Goal: Transaction & Acquisition: Purchase product/service

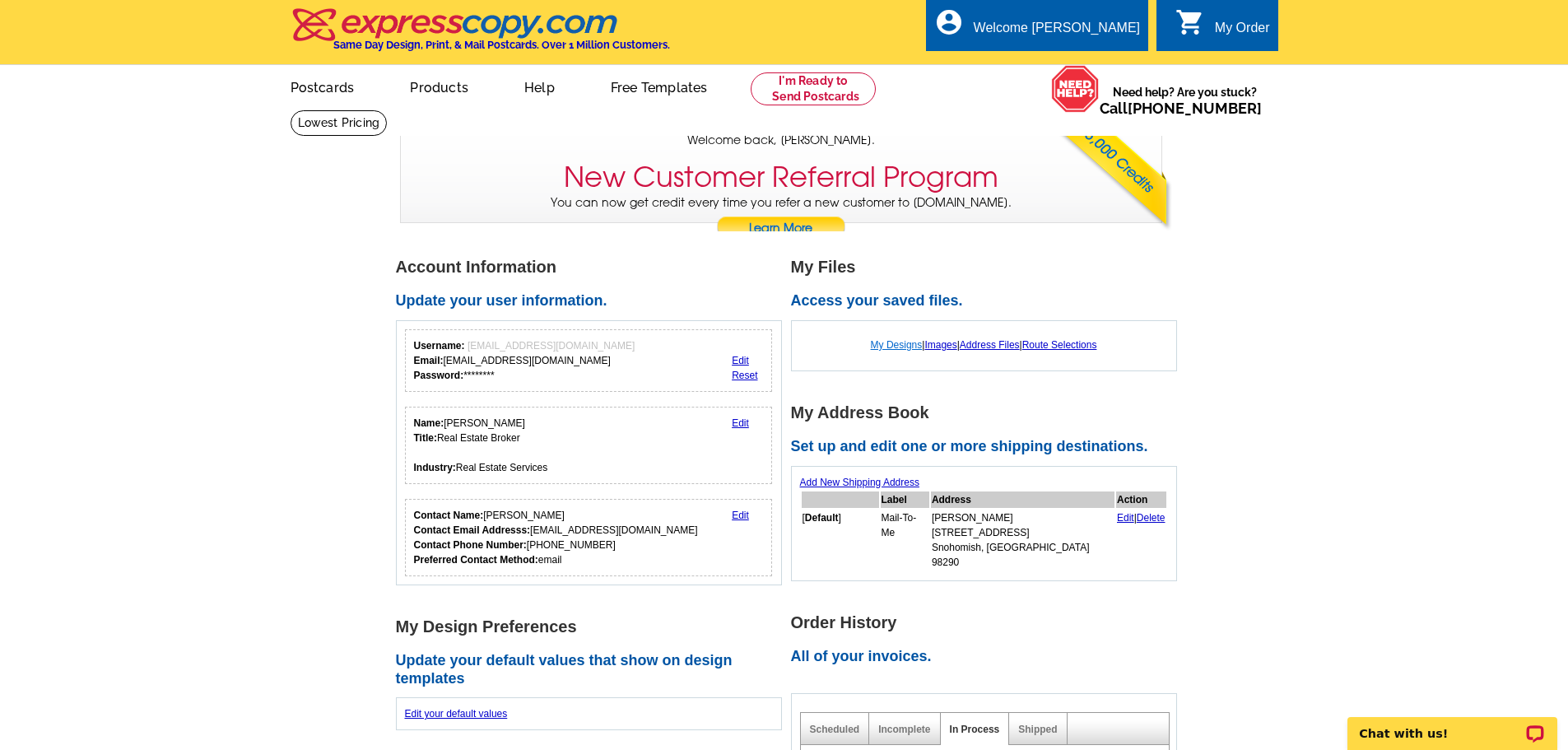
click at [894, 346] on link "My Designs" at bounding box center [897, 344] width 52 height 12
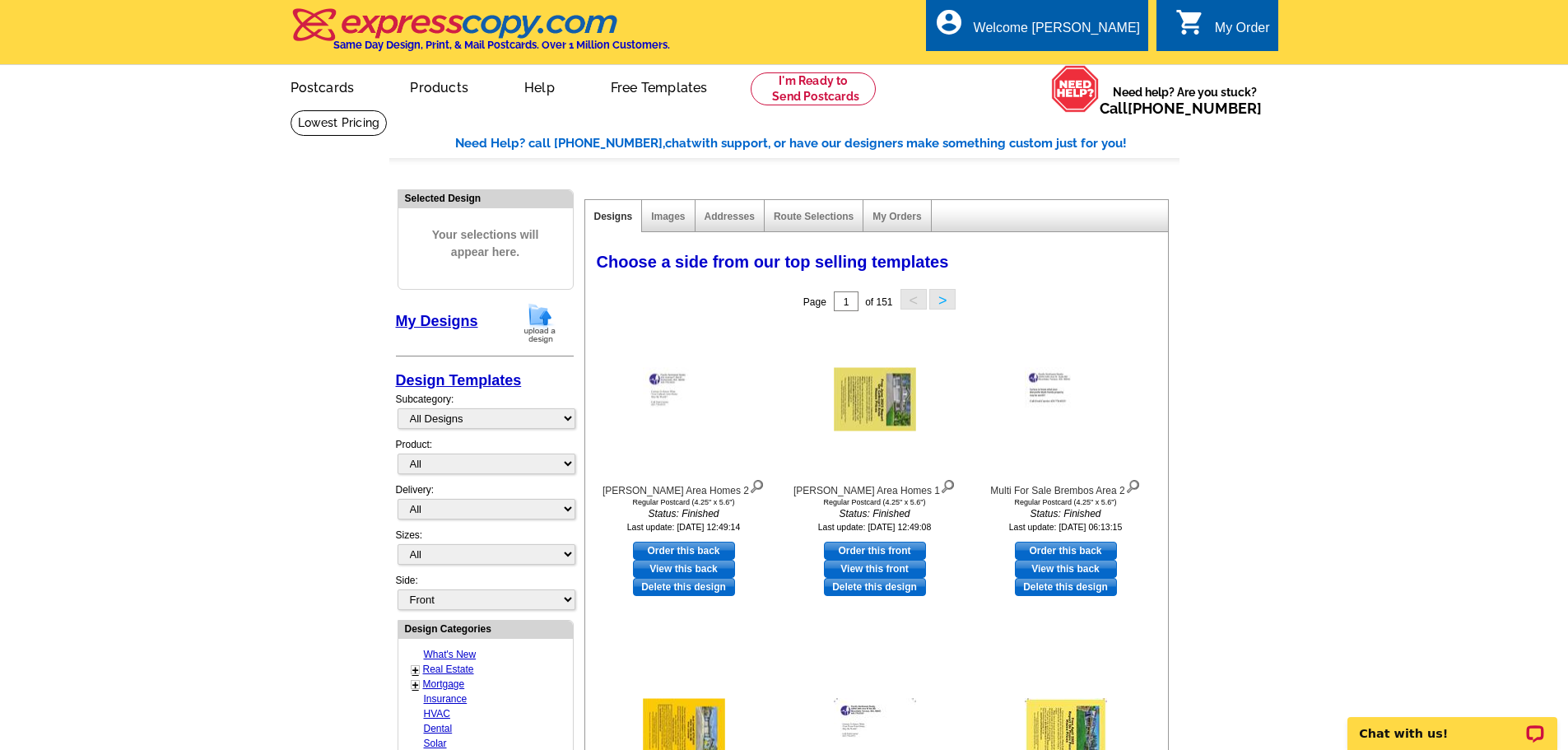
click at [945, 300] on button ">" at bounding box center [943, 298] width 27 height 20
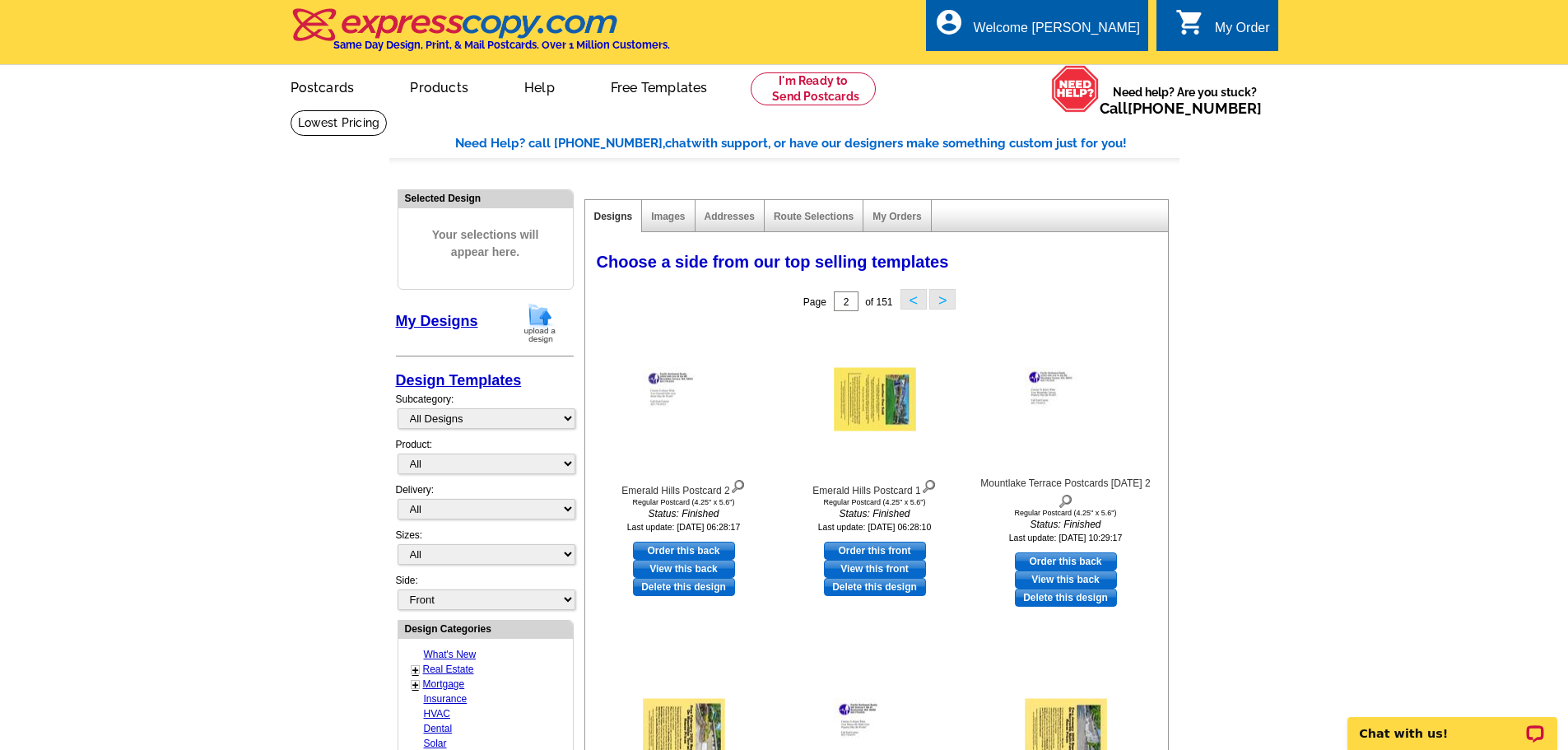
click at [945, 299] on button ">" at bounding box center [943, 298] width 27 height 20
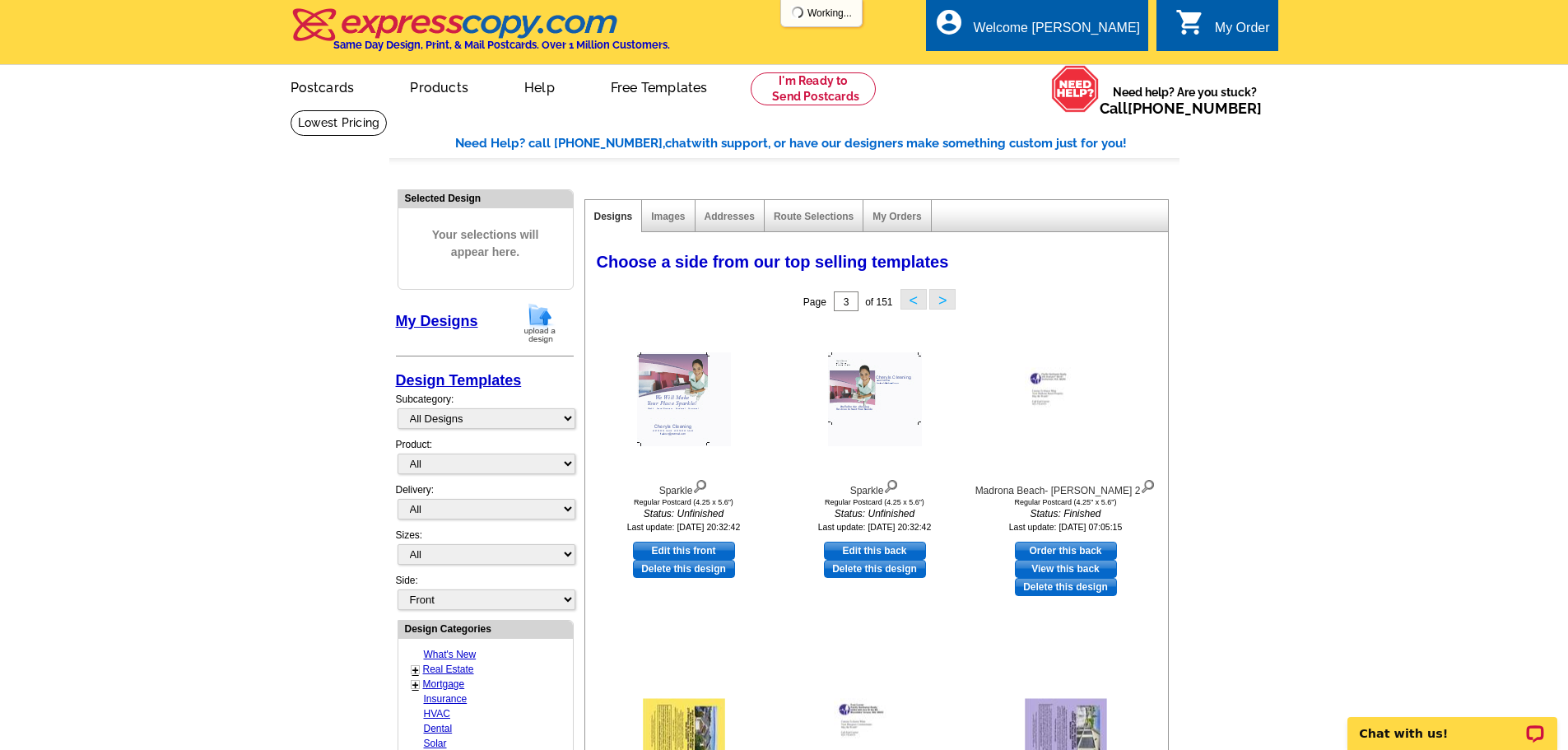
click at [945, 299] on button ">" at bounding box center [943, 298] width 27 height 20
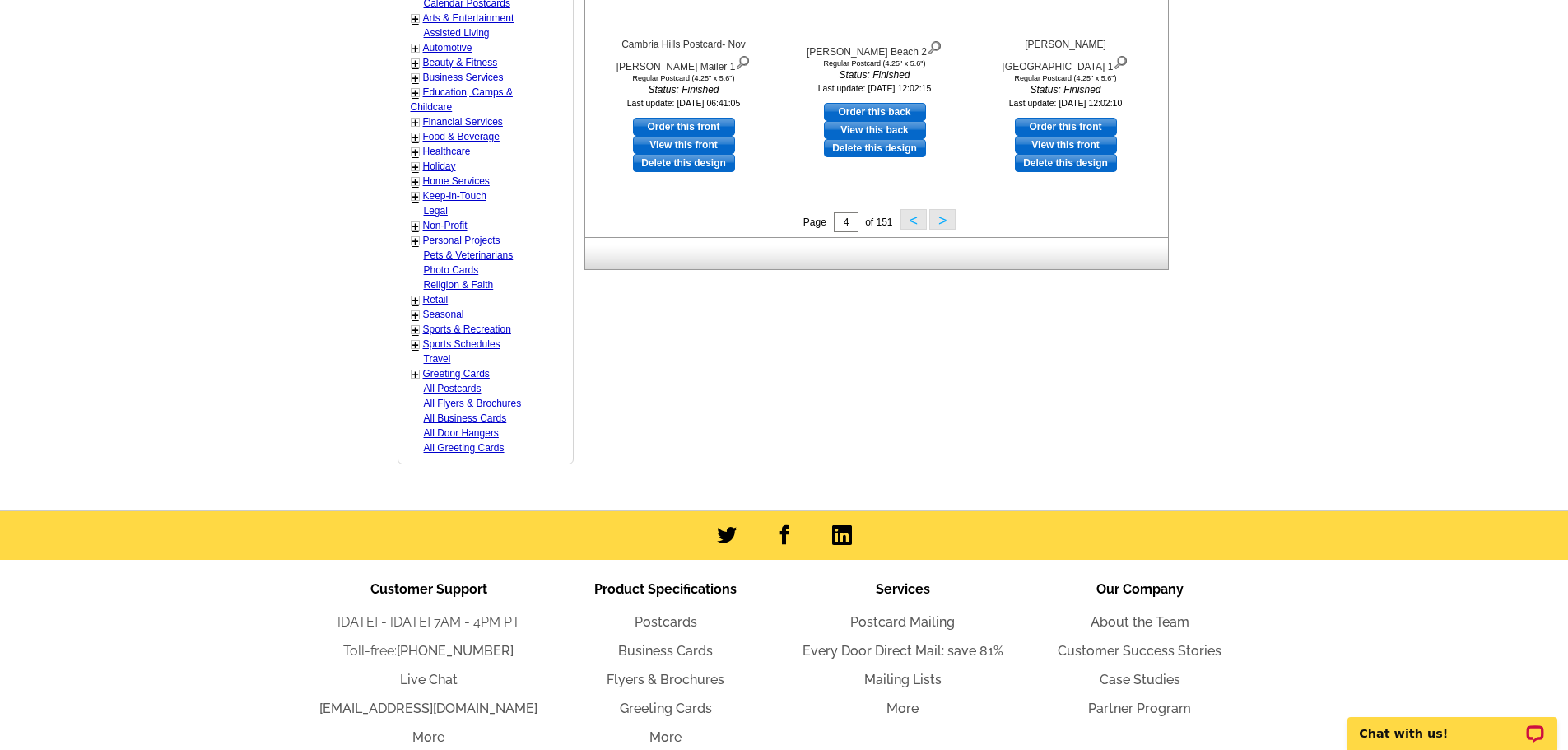
scroll to position [884, 0]
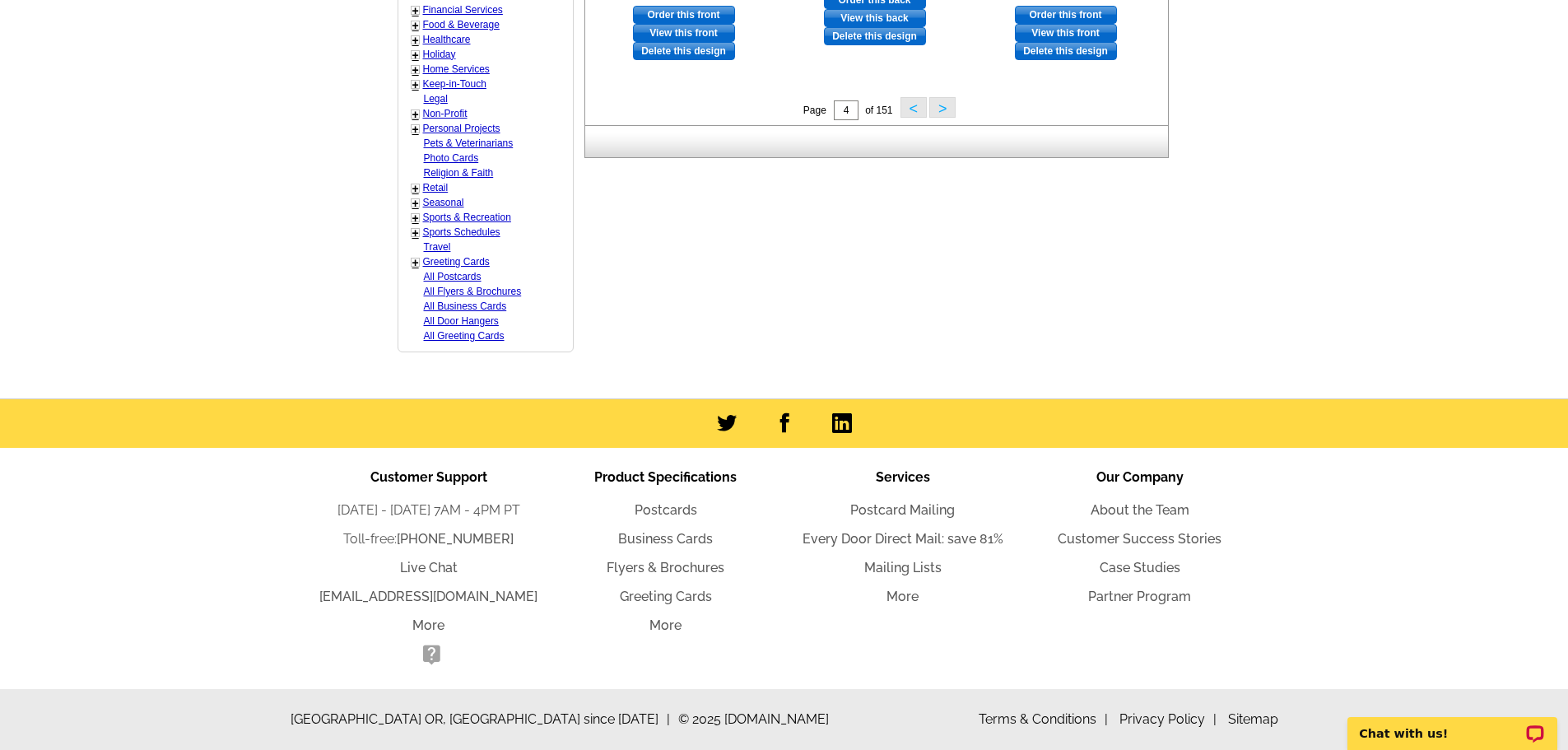
click at [944, 105] on button ">" at bounding box center [943, 107] width 27 height 20
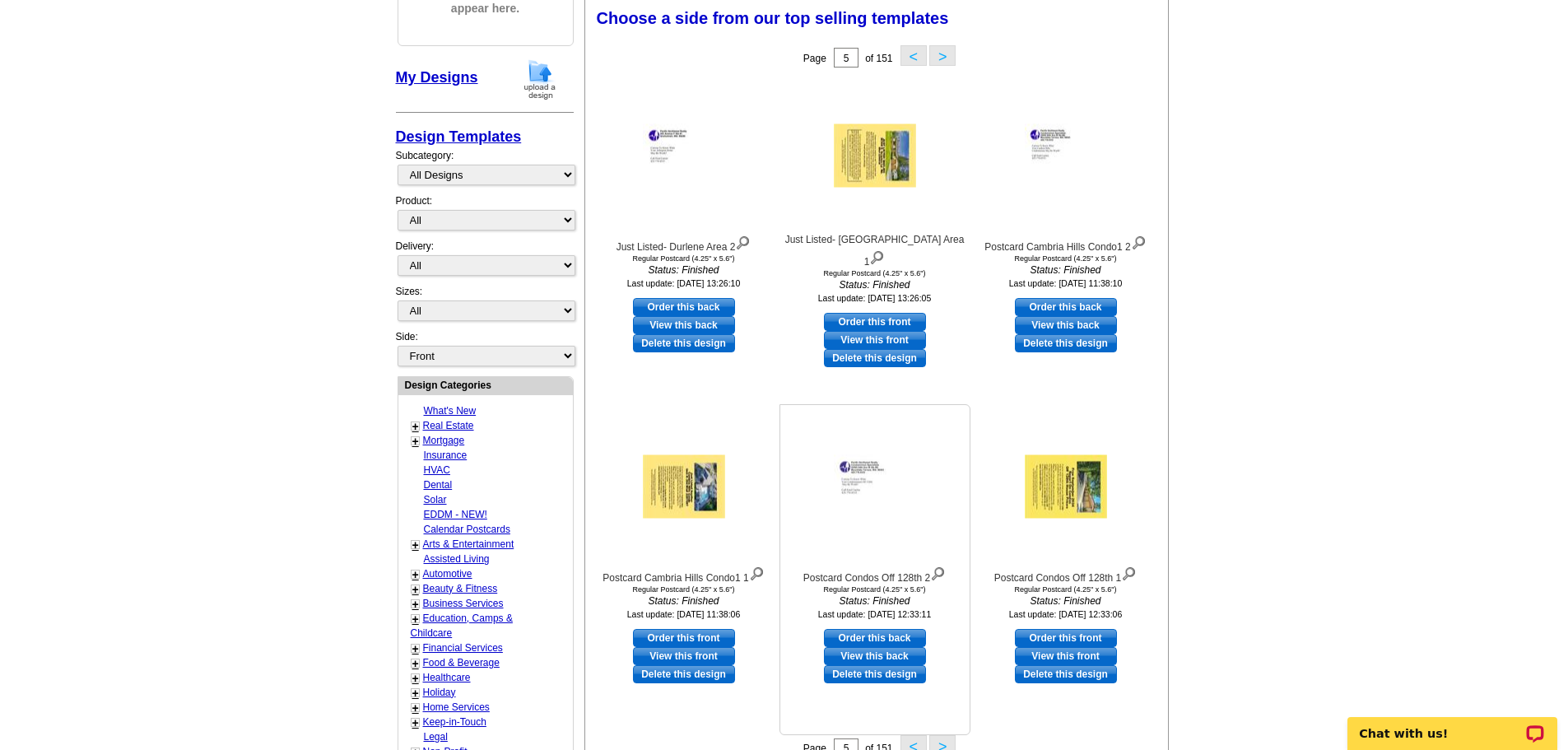
scroll to position [655, 0]
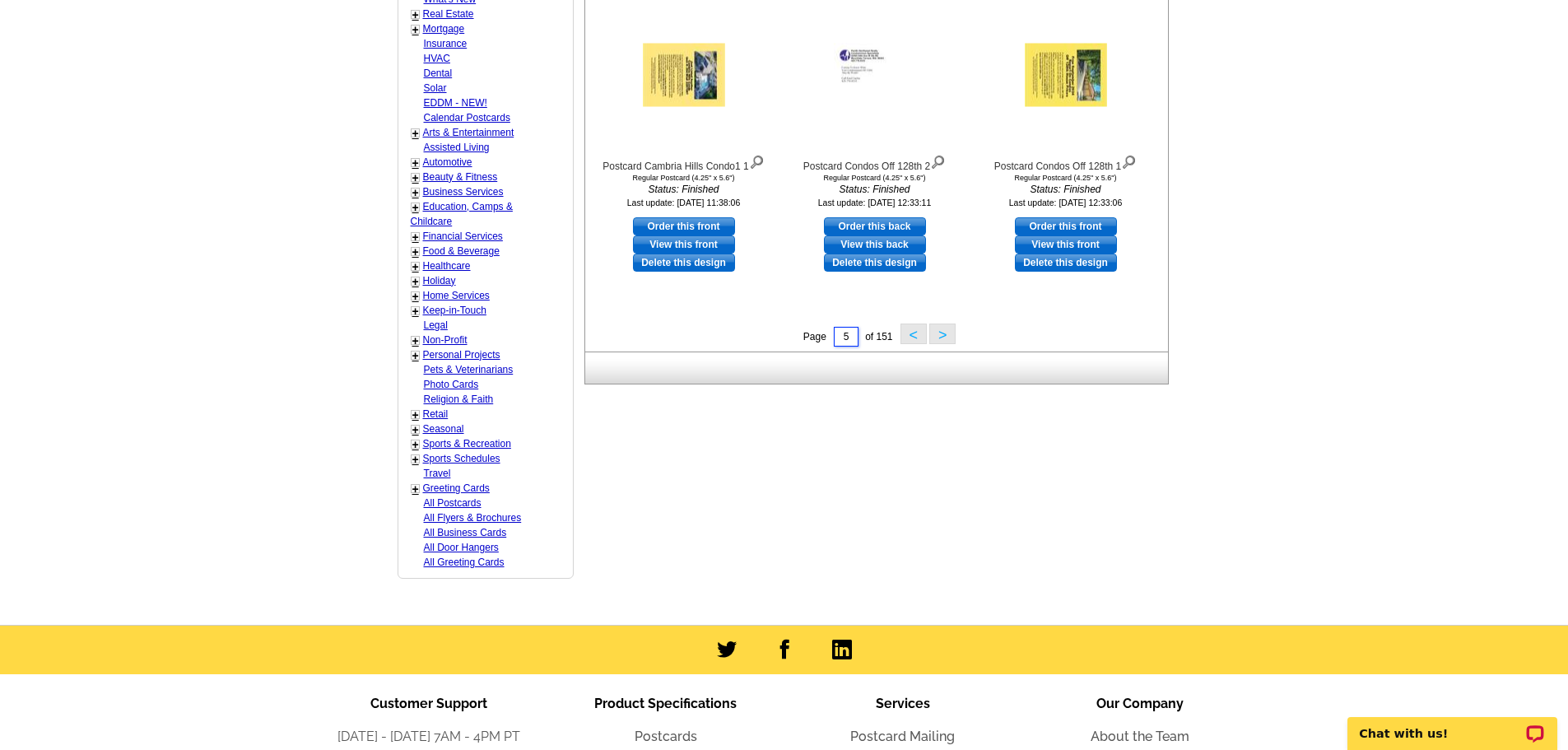
click at [855, 334] on input "5" at bounding box center [846, 336] width 25 height 19
type input "150"
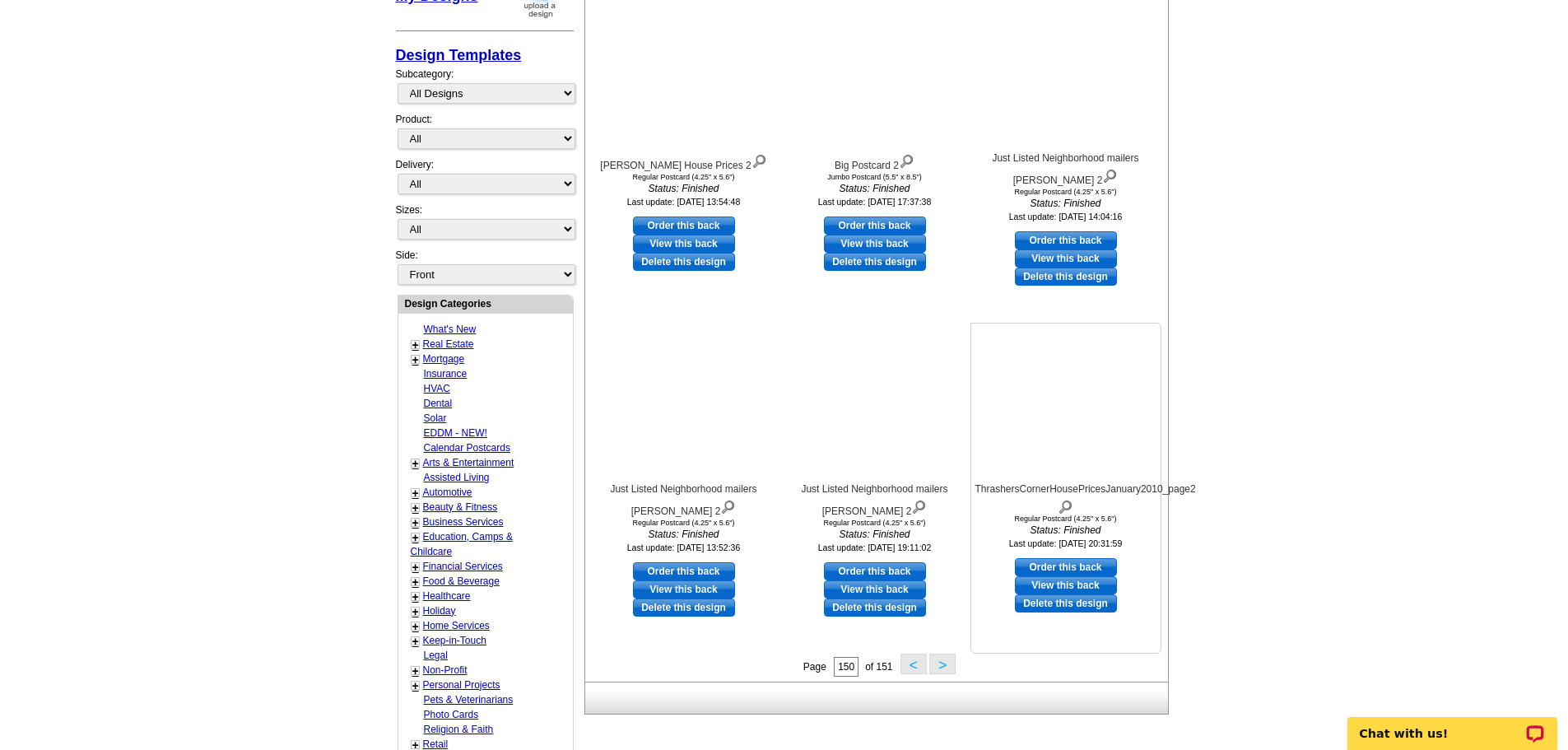
scroll to position [491, 0]
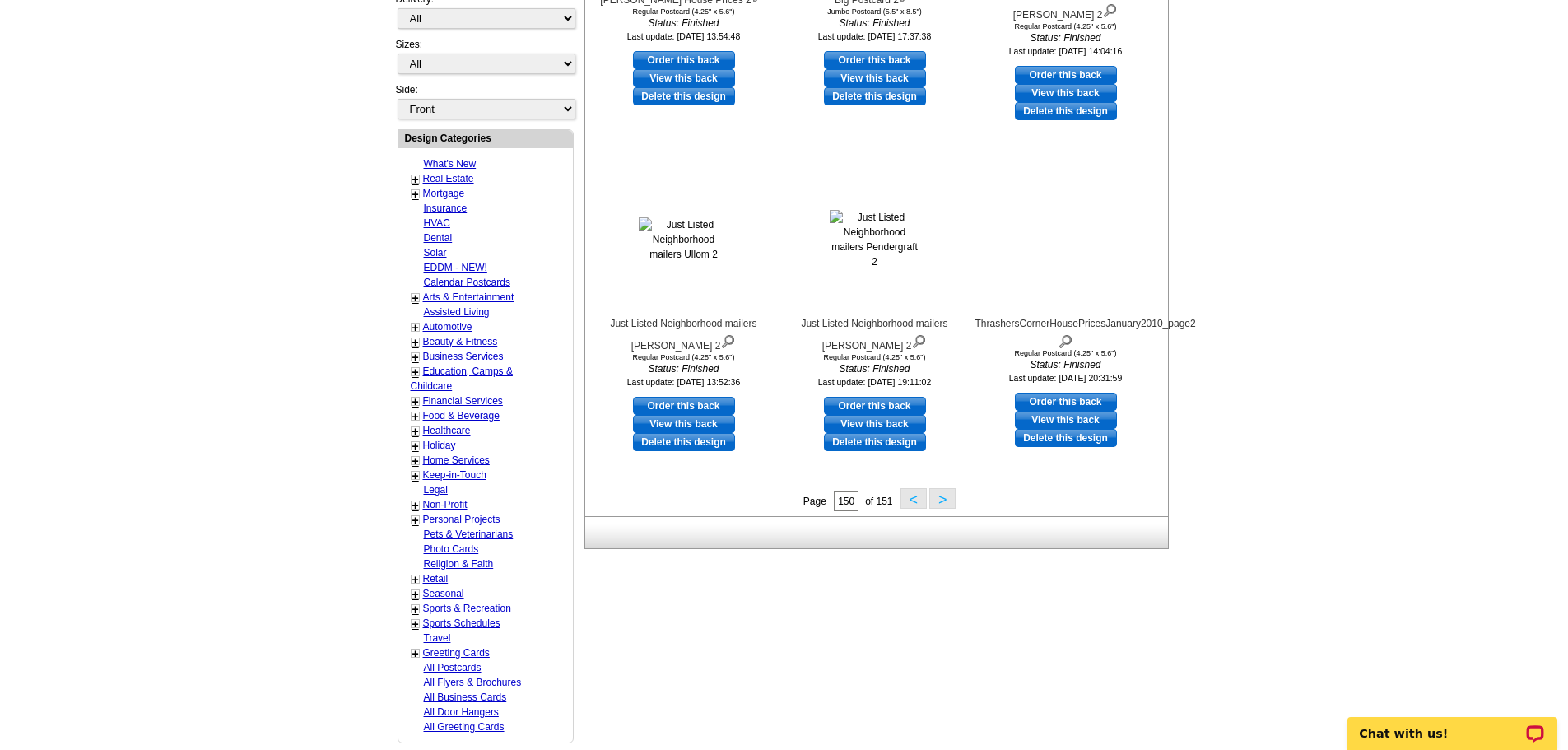
click at [916, 499] on button "<" at bounding box center [914, 498] width 27 height 20
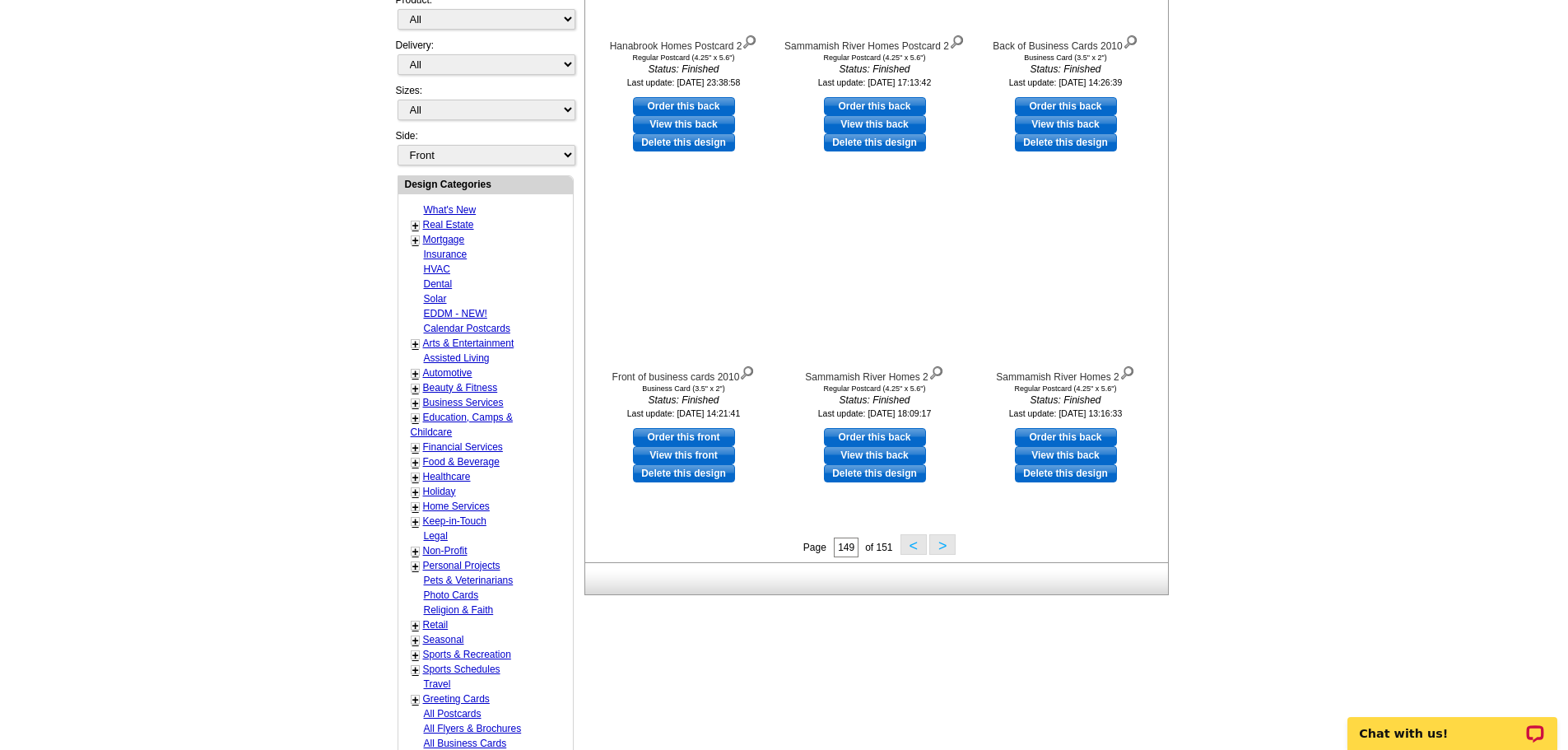
scroll to position [490, 0]
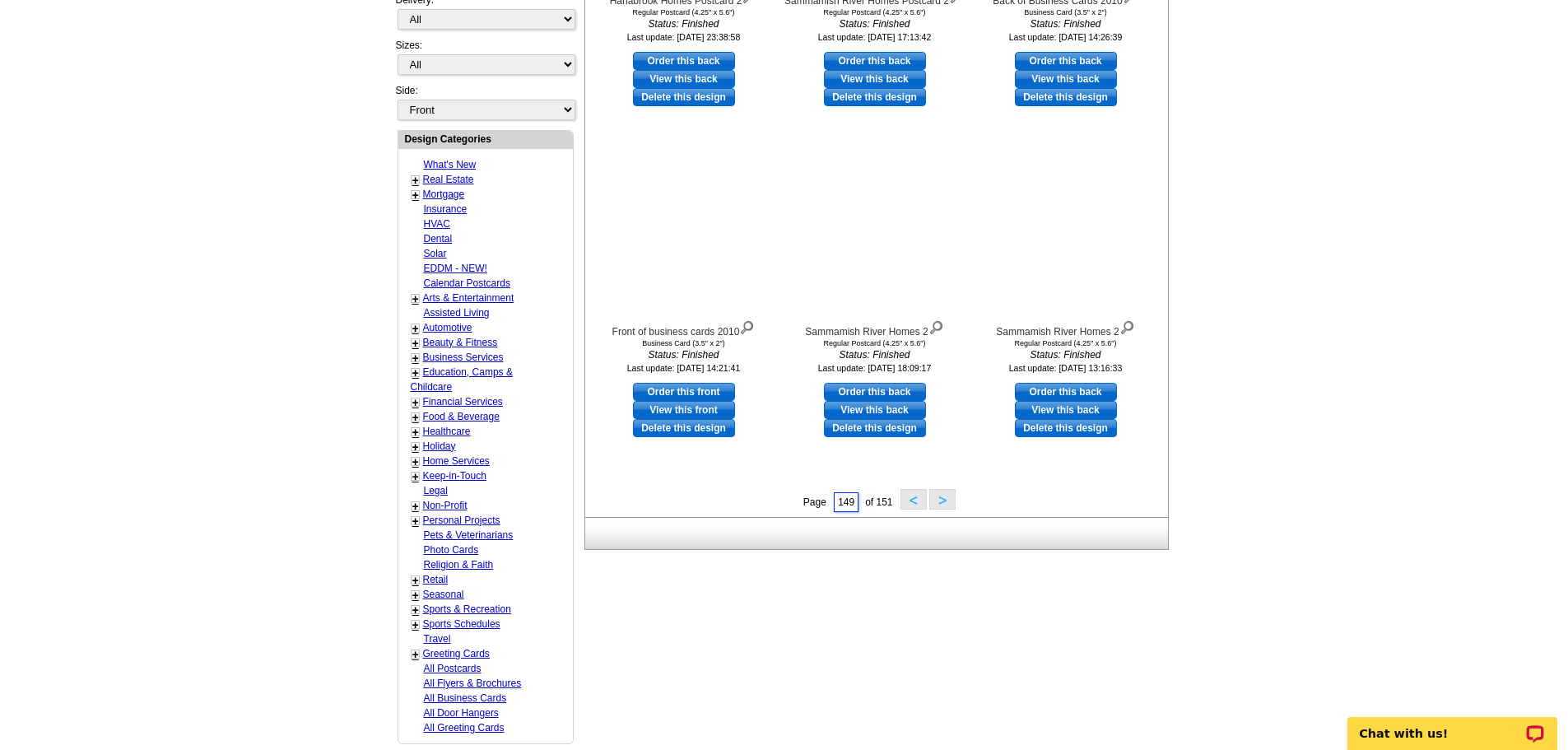
drag, startPoint x: 854, startPoint y: 504, endPoint x: 797, endPoint y: 485, distance: 60.1
click at [792, 505] on div "Page 149 of 151 < >" at bounding box center [880, 501] width 583 height 25
type input "100"
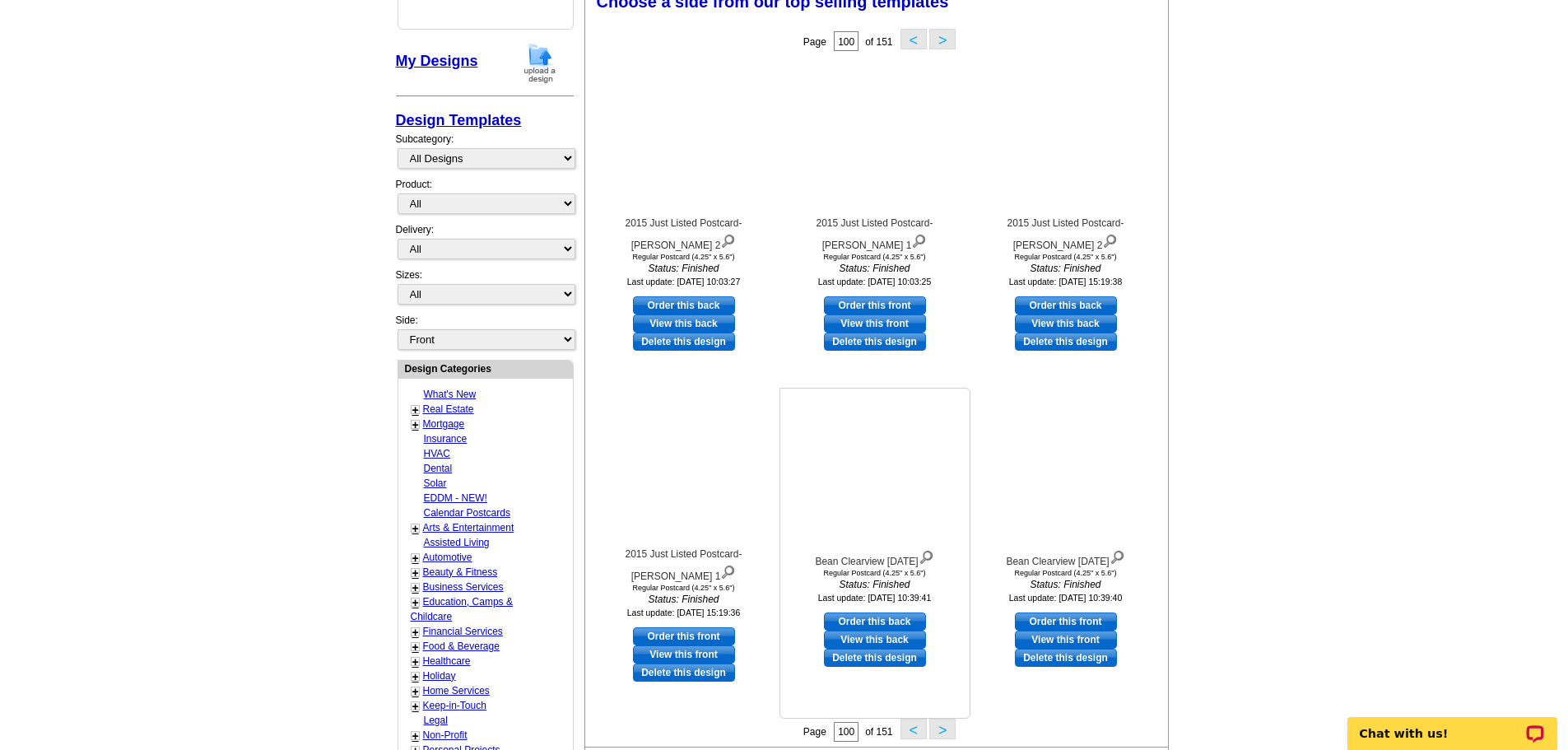
scroll to position [244, 0]
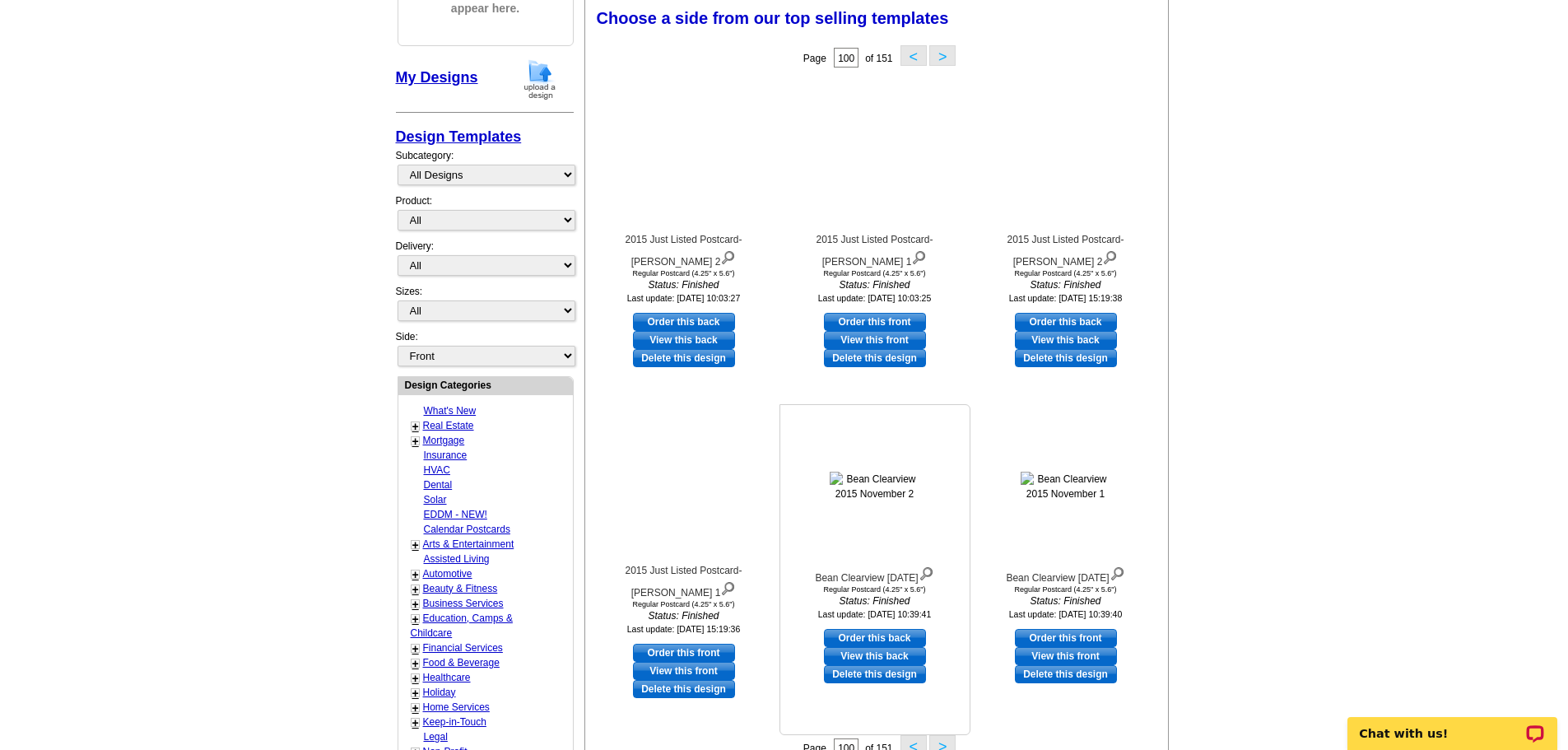
click at [882, 641] on link "Order this back" at bounding box center [875, 638] width 102 height 18
select select "1"
select select "front"
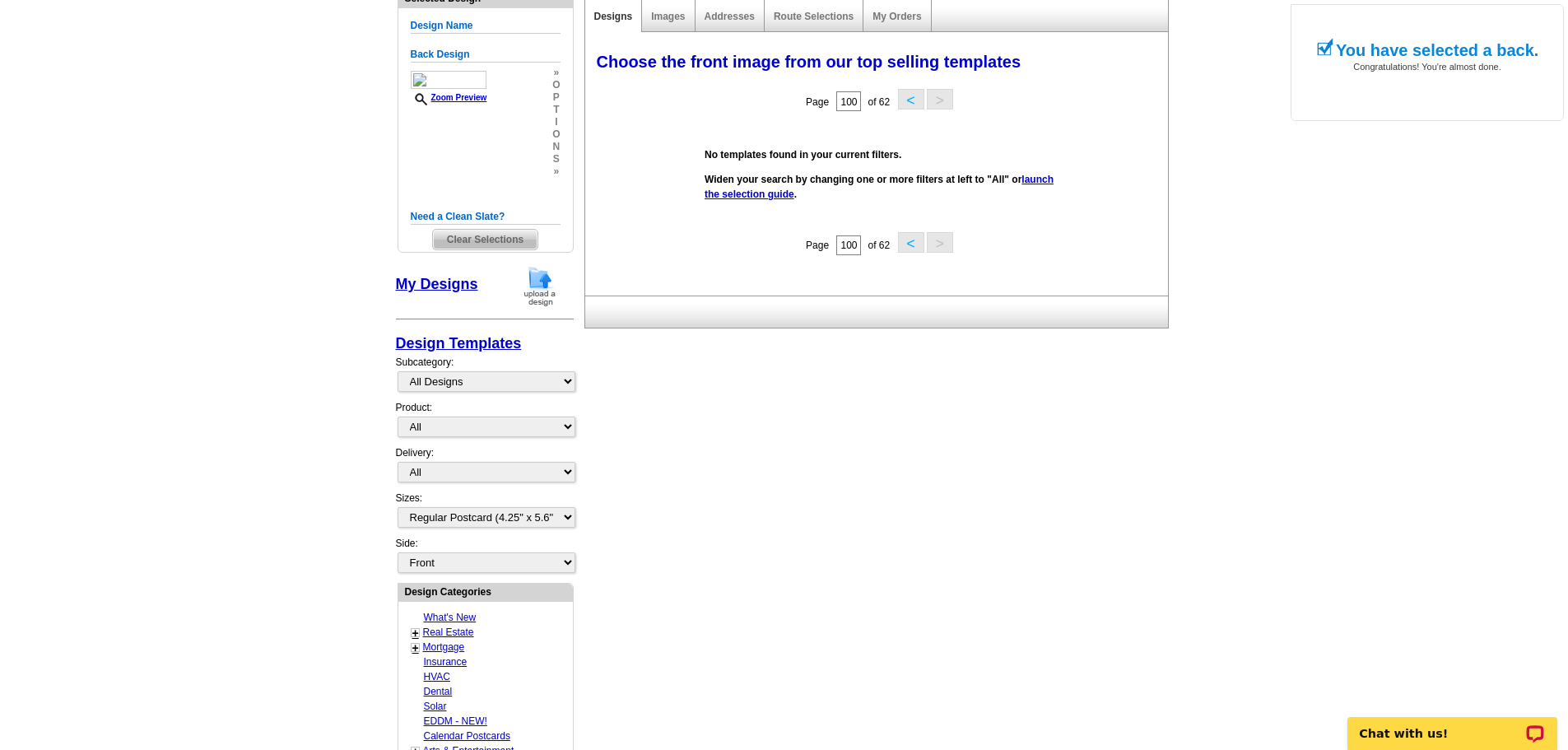
scroll to position [161, 0]
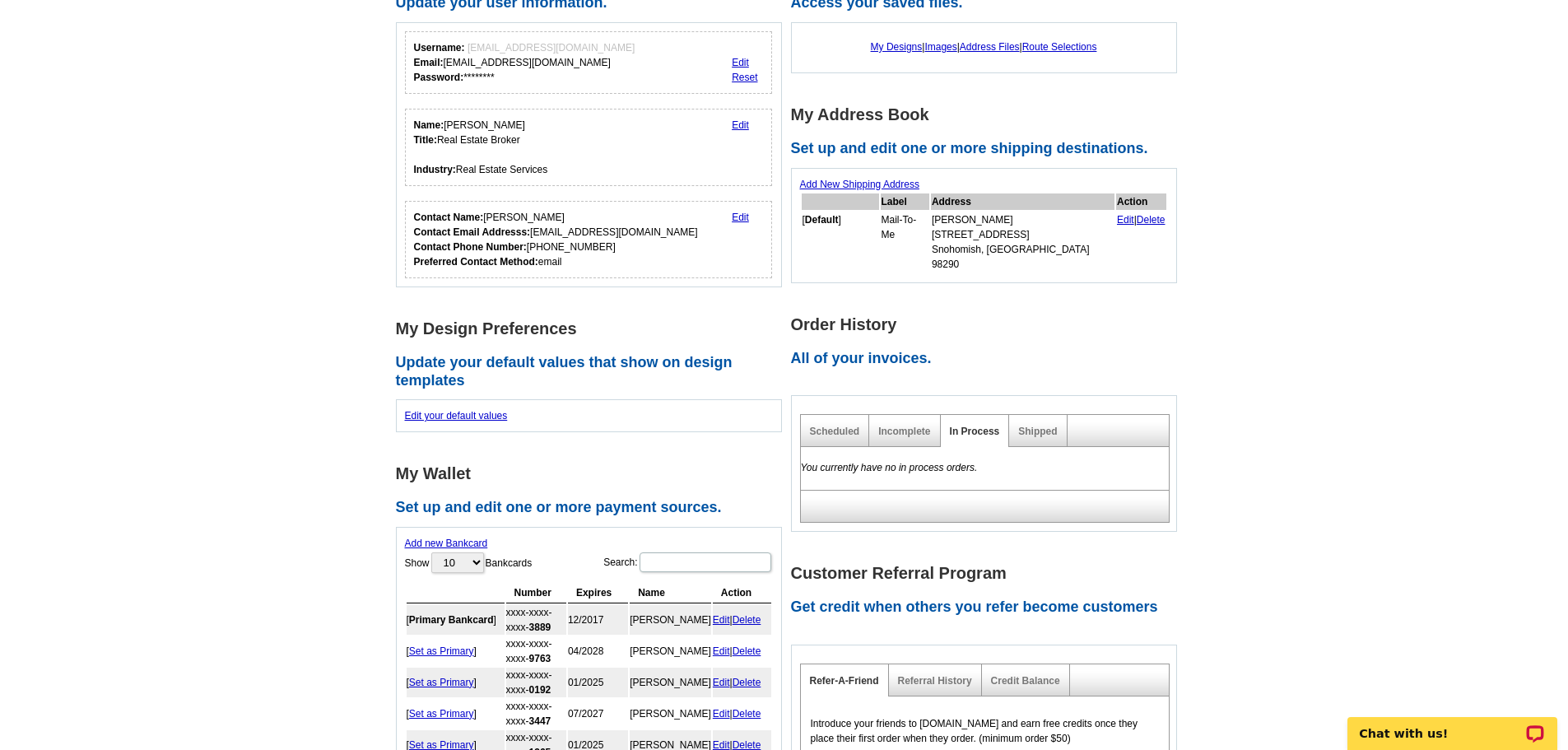
scroll to position [329, 0]
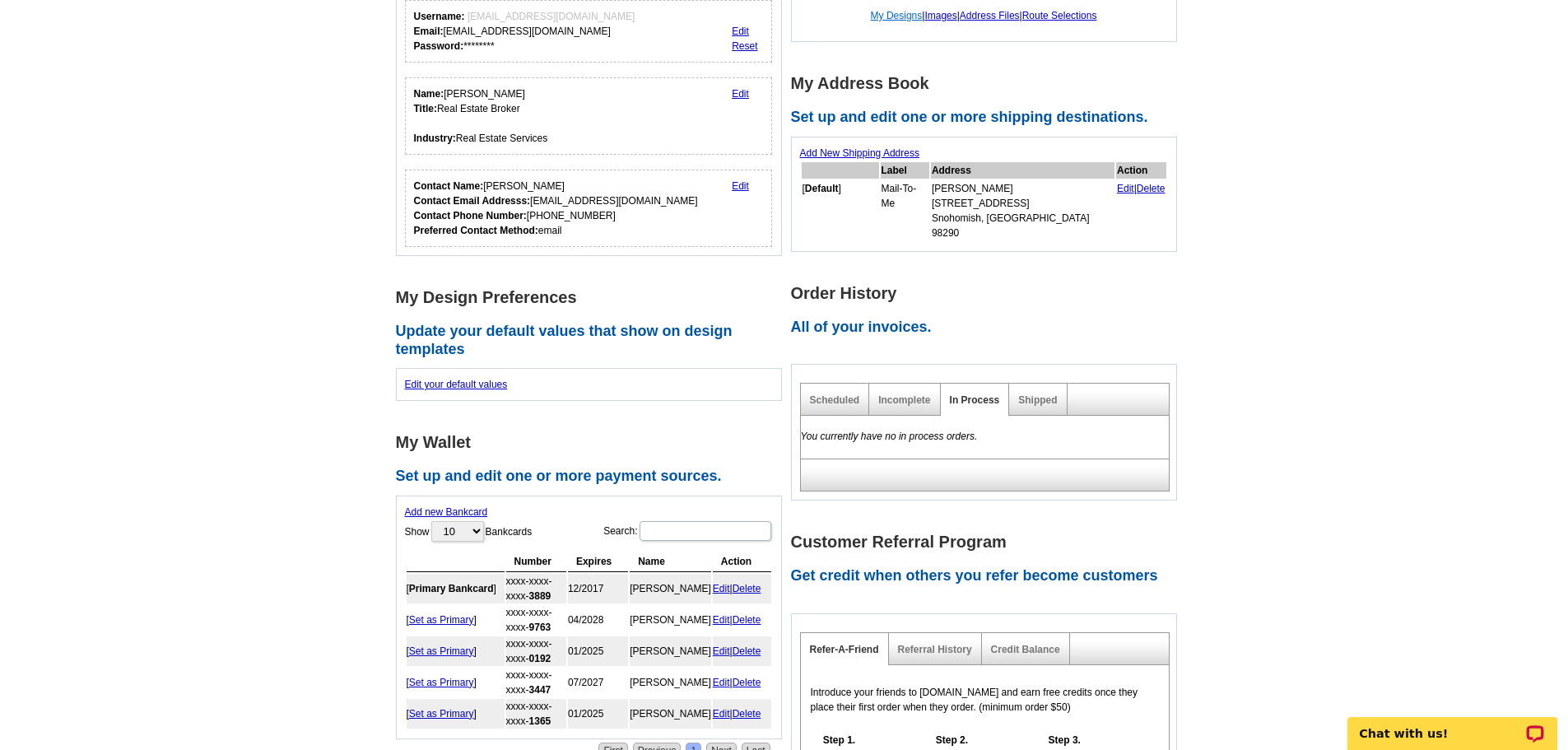
click at [888, 18] on link "My Designs" at bounding box center [897, 15] width 52 height 12
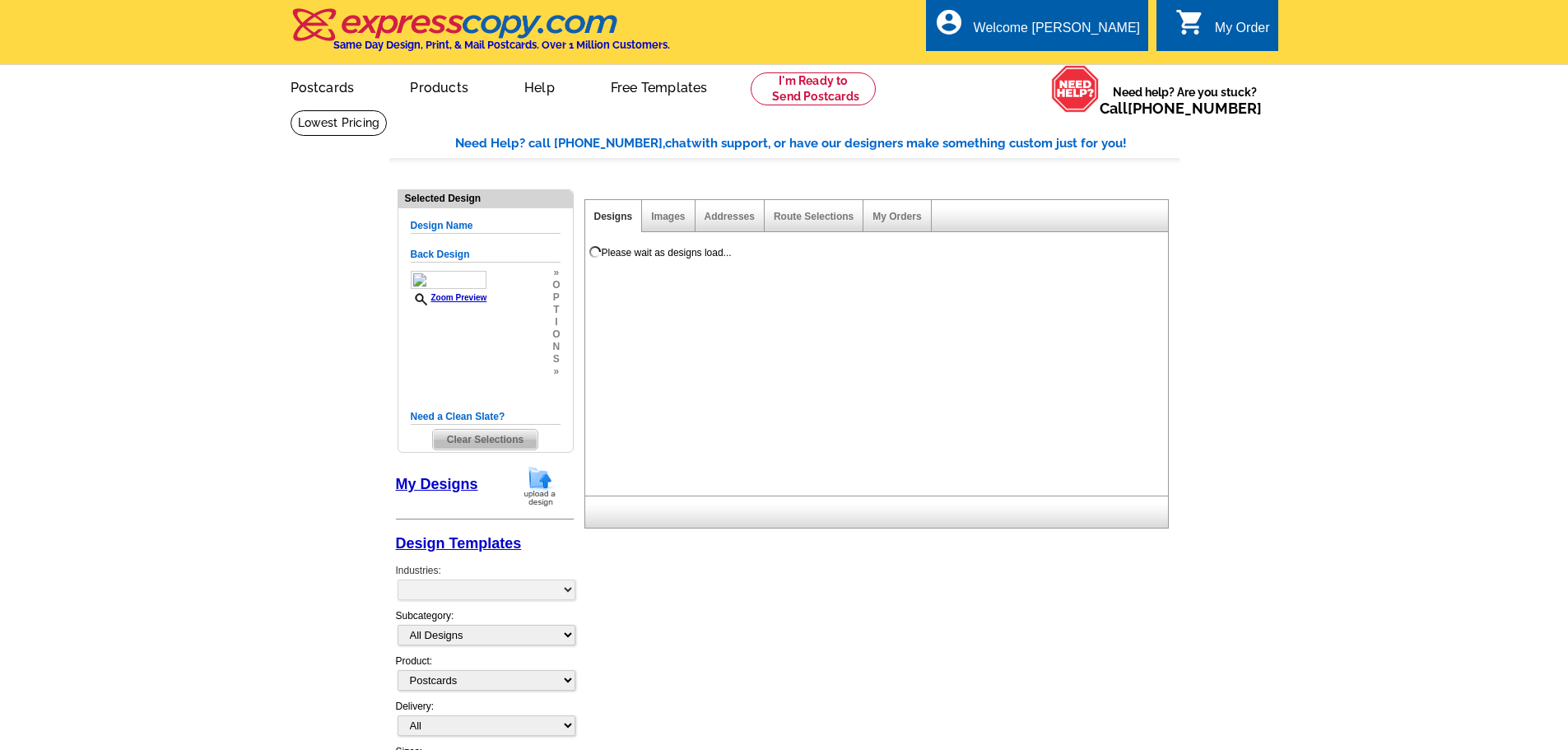
select select "1"
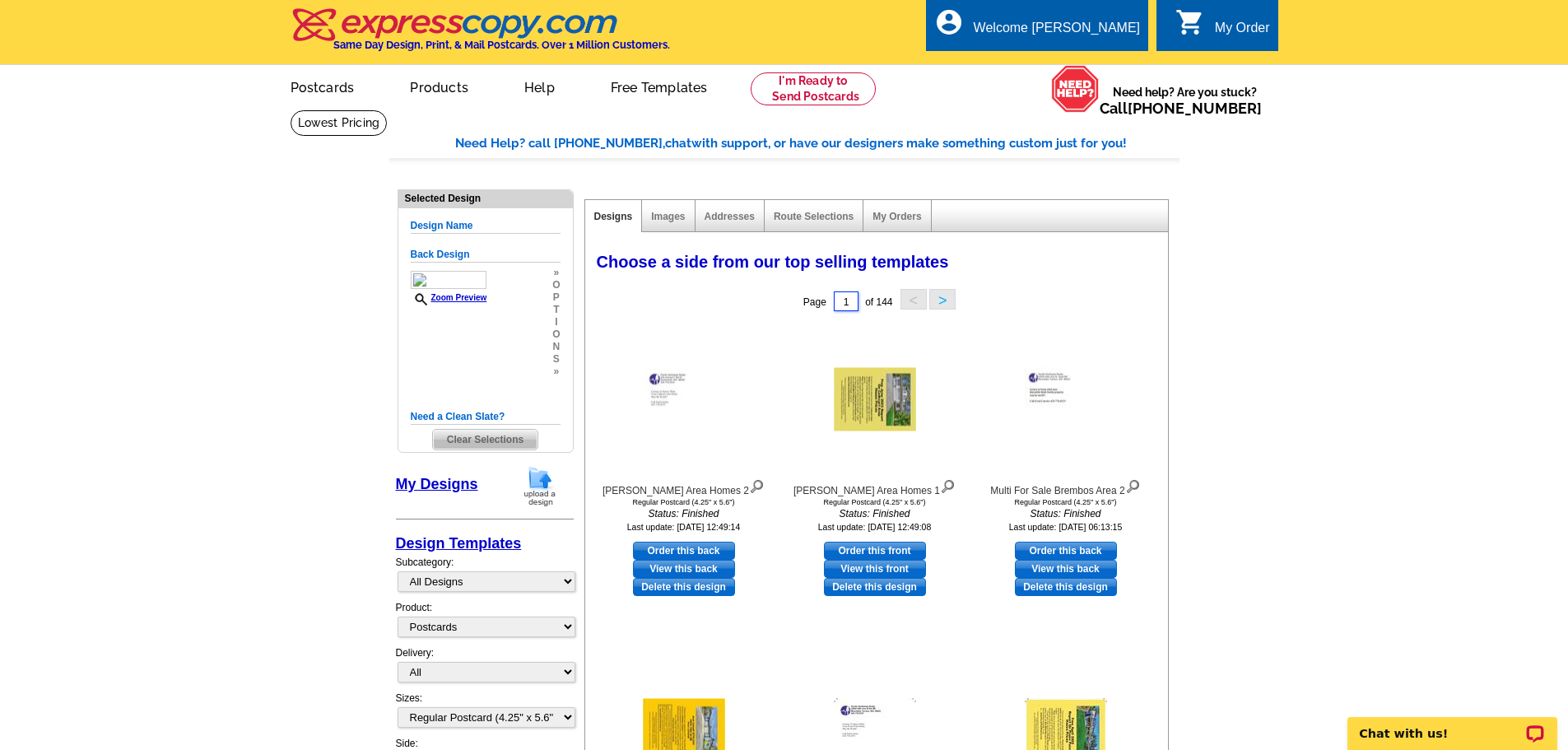
click at [848, 298] on input "1" at bounding box center [846, 301] width 25 height 19
type input "30"
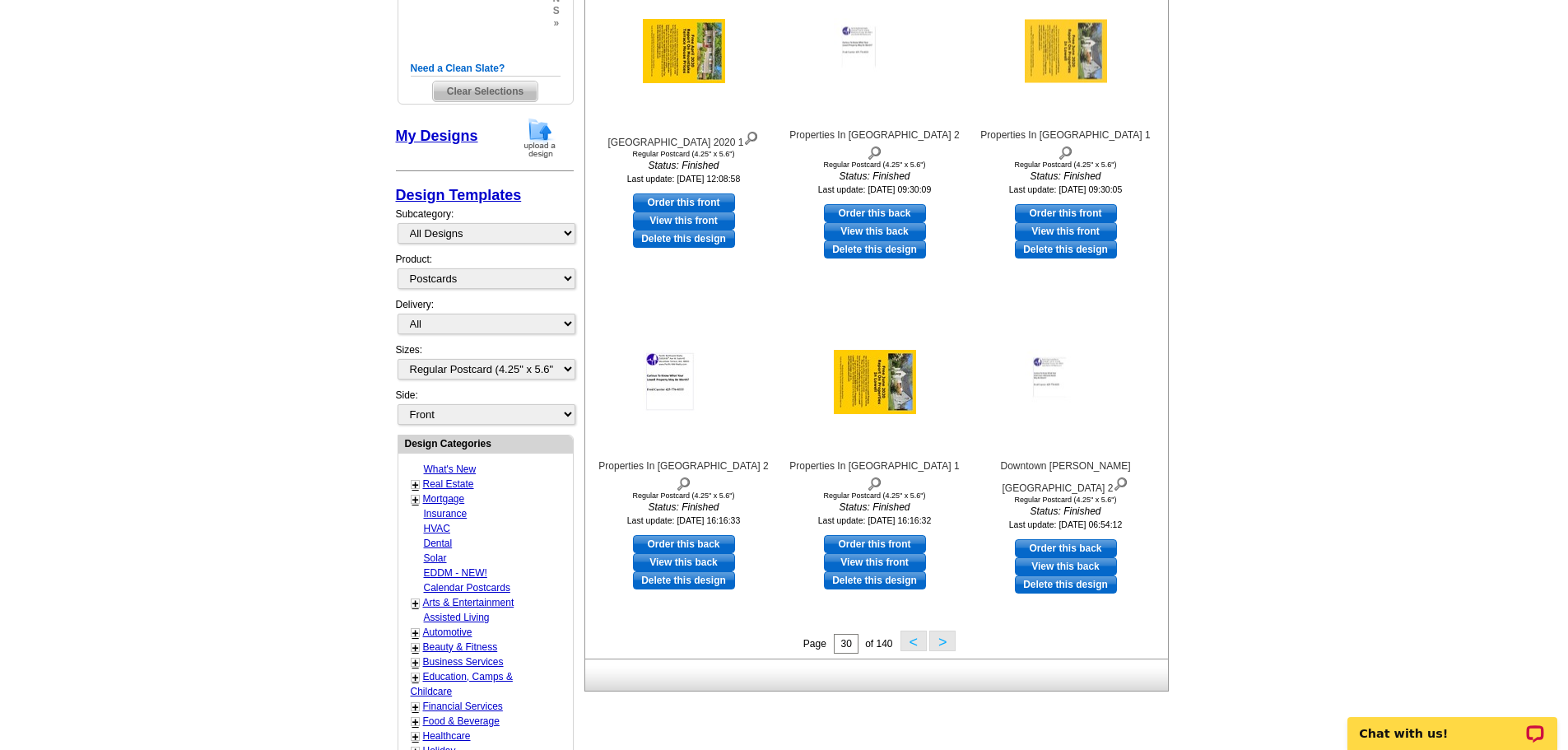
scroll to position [494, 0]
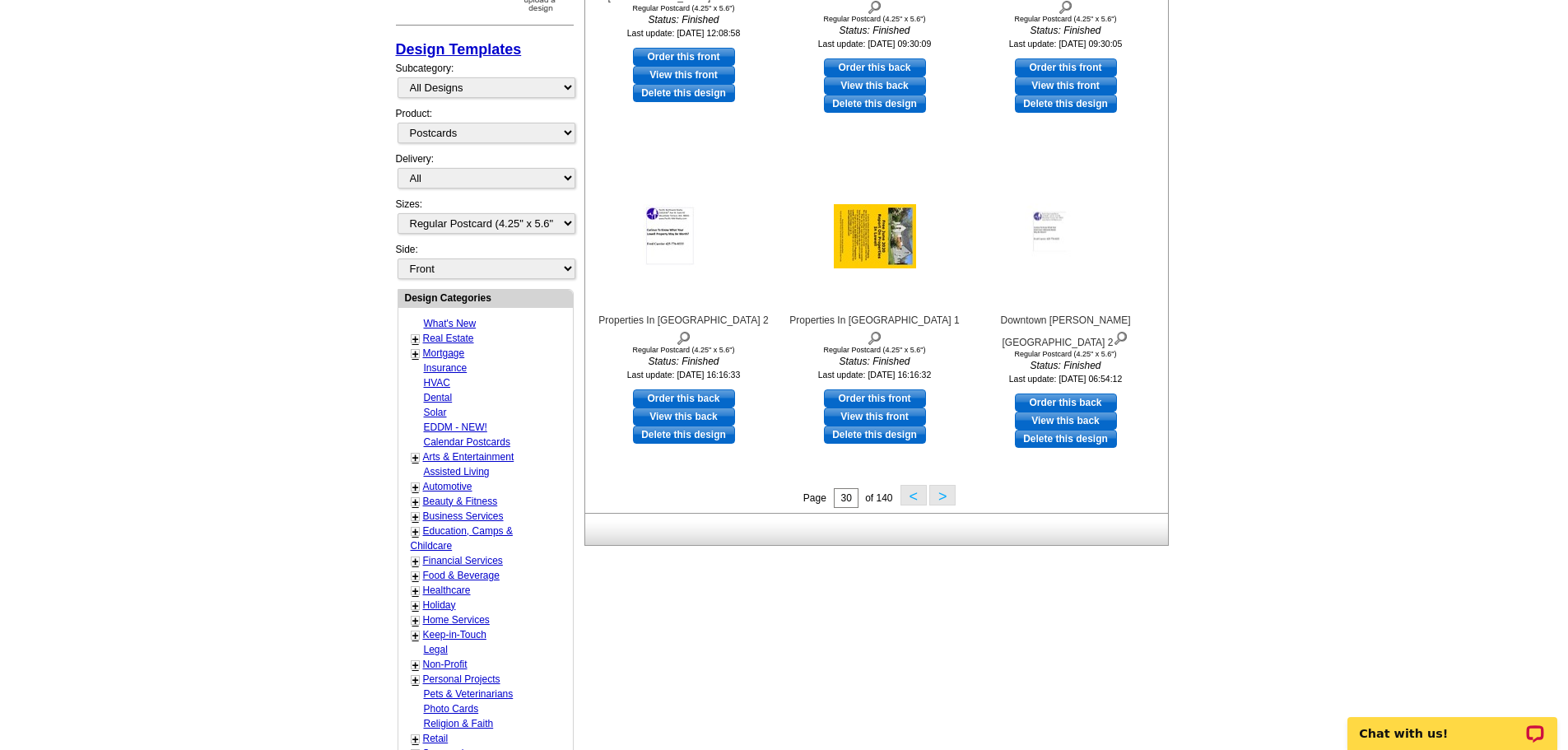
click at [945, 498] on button ">" at bounding box center [943, 495] width 27 height 20
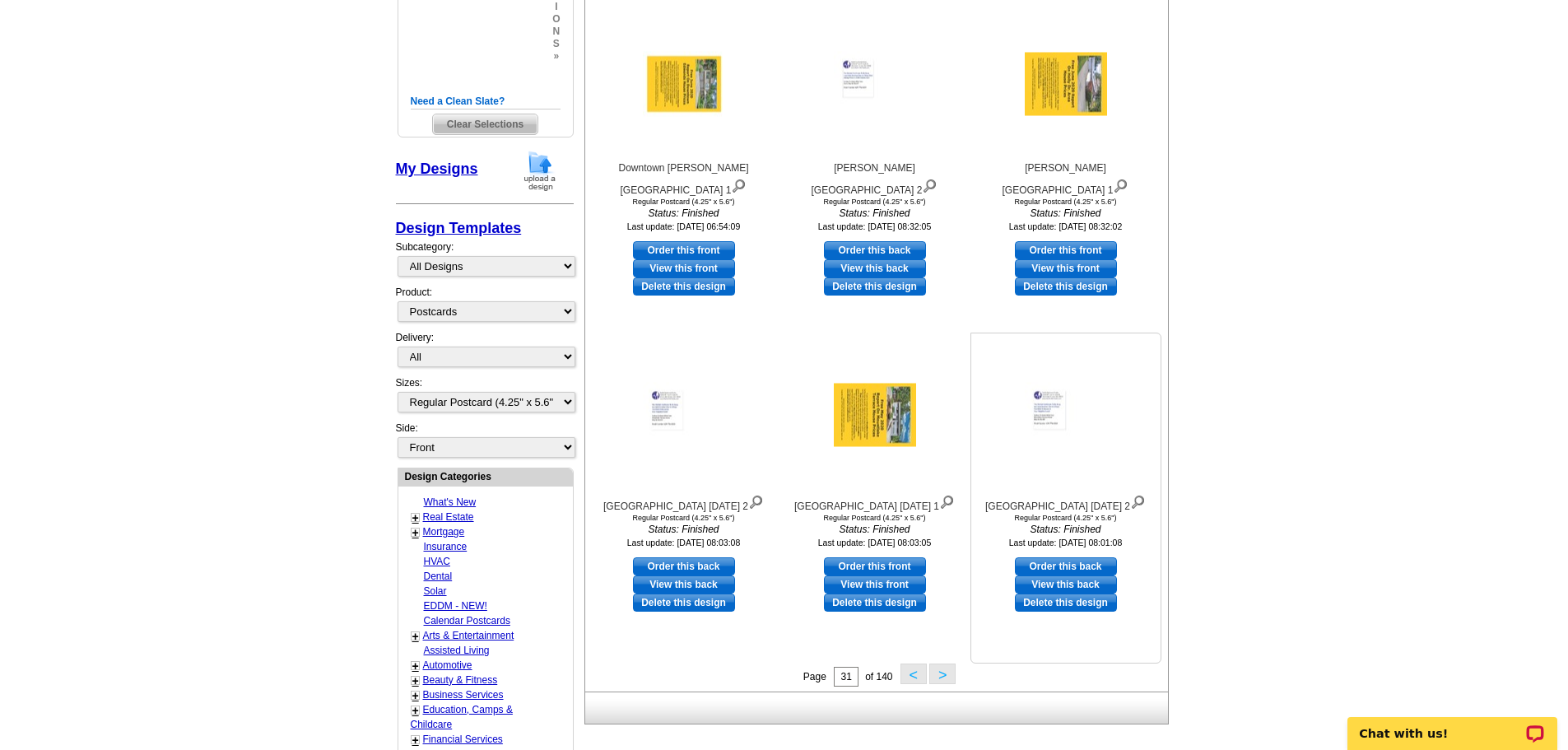
scroll to position [408, 0]
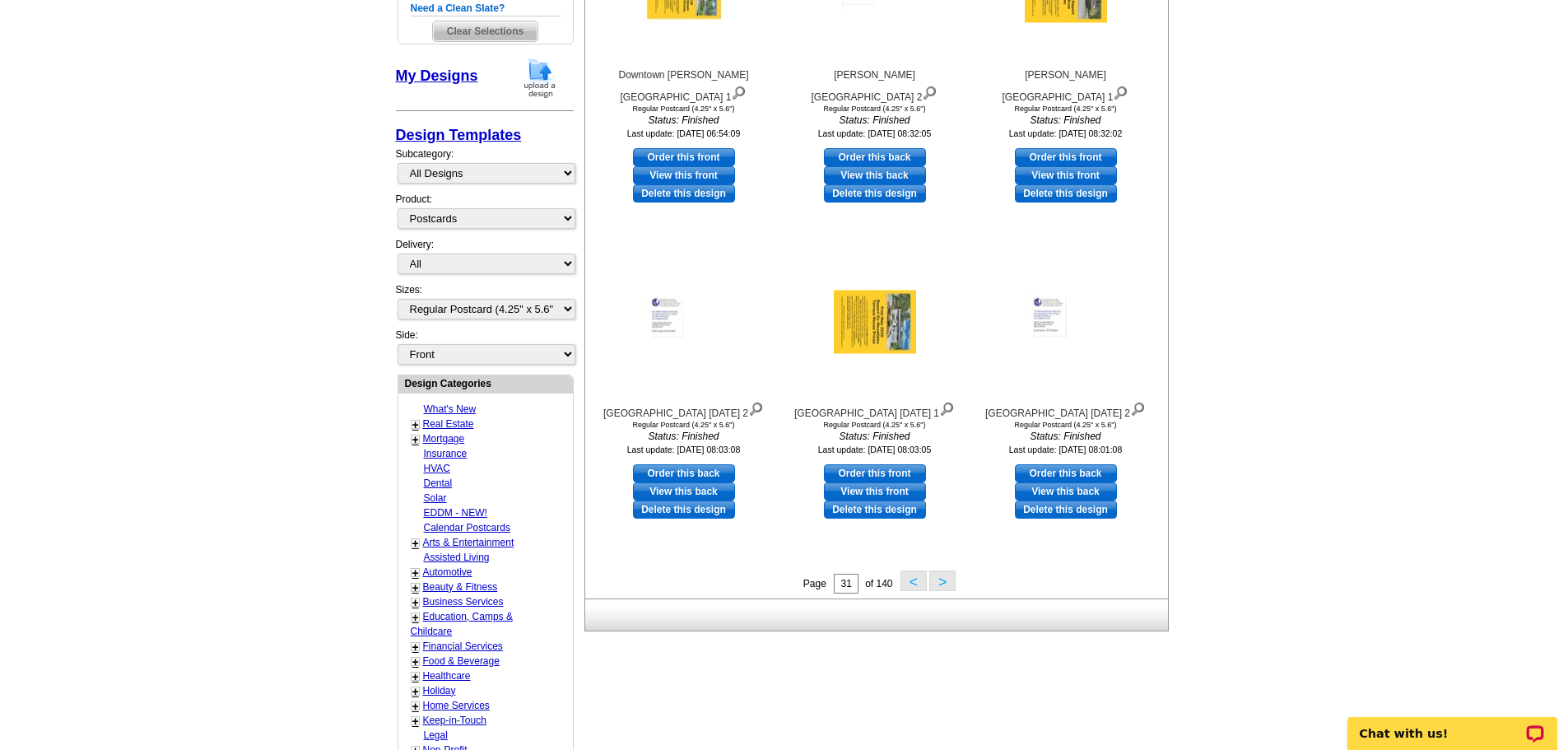
click at [943, 584] on button ">" at bounding box center [943, 580] width 27 height 20
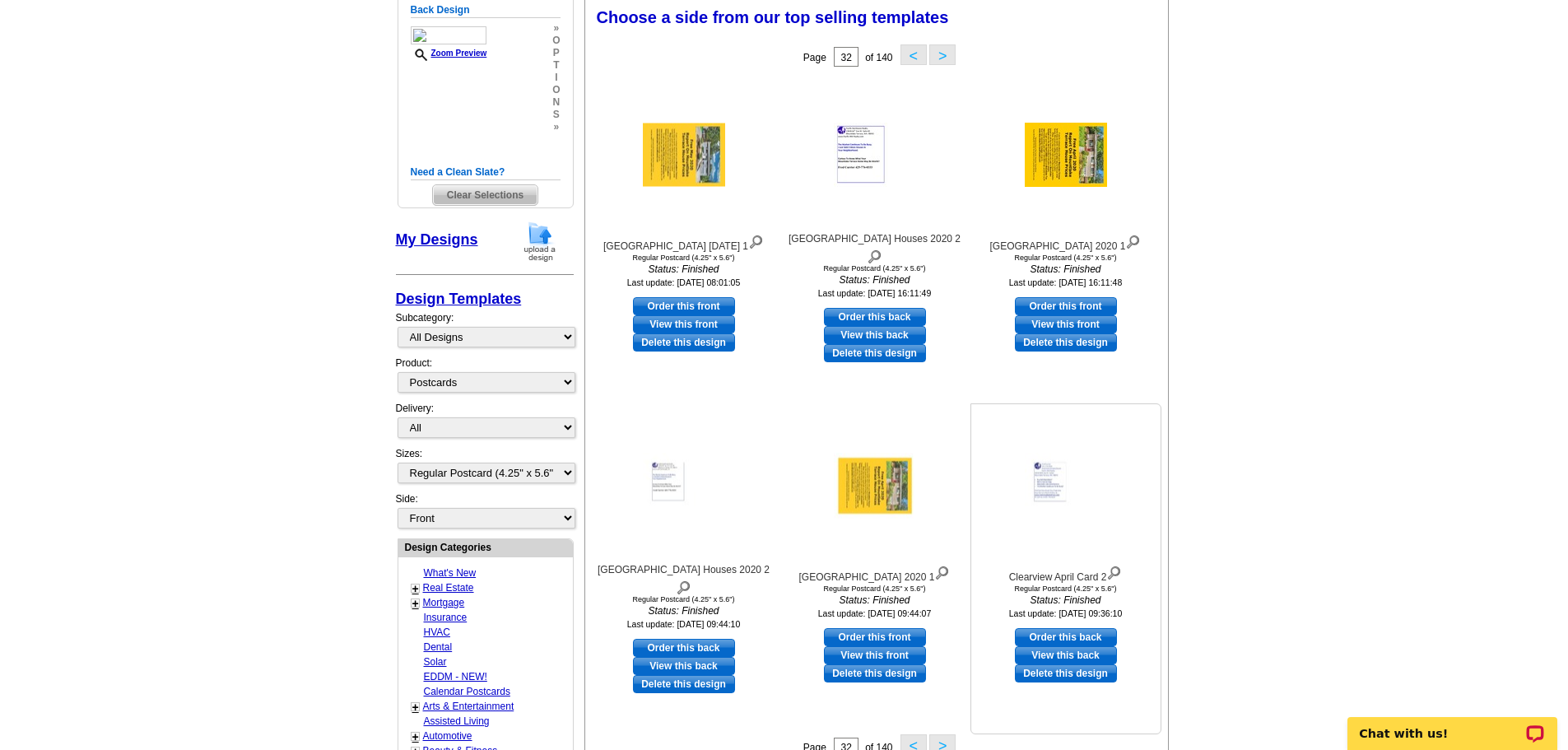
scroll to position [244, 0]
